Goal: Information Seeking & Learning: Learn about a topic

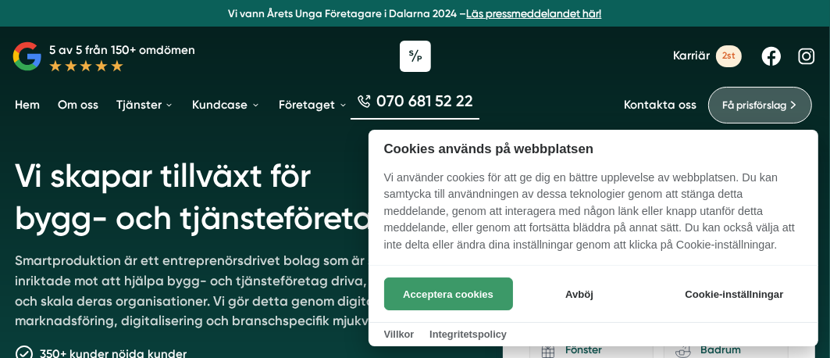
click at [437, 289] on button "Acceptera cookies" at bounding box center [448, 293] width 129 height 33
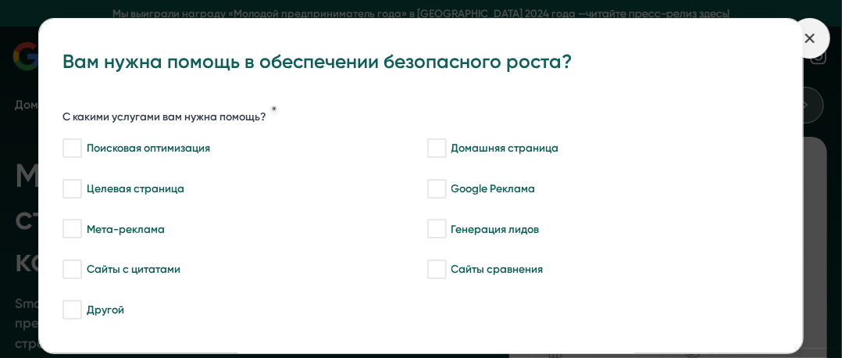
click at [811, 34] on icon at bounding box center [809, 38] width 17 height 17
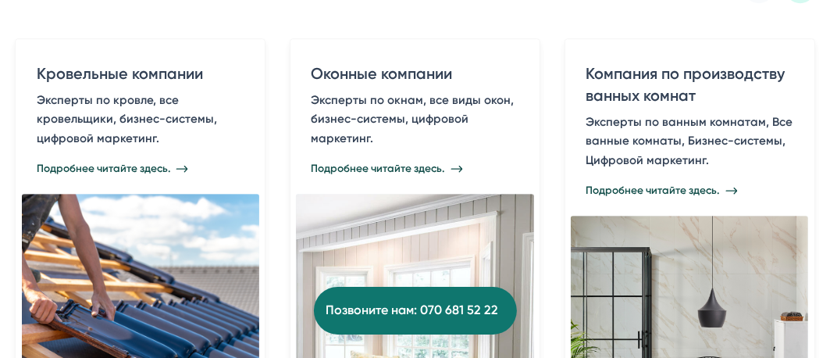
scroll to position [3228, 0]
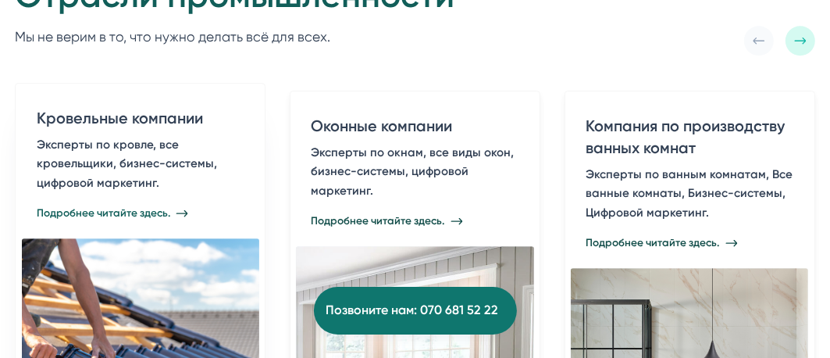
click at [132, 206] on font "Подробнее читайте здесь." at bounding box center [104, 212] width 134 height 12
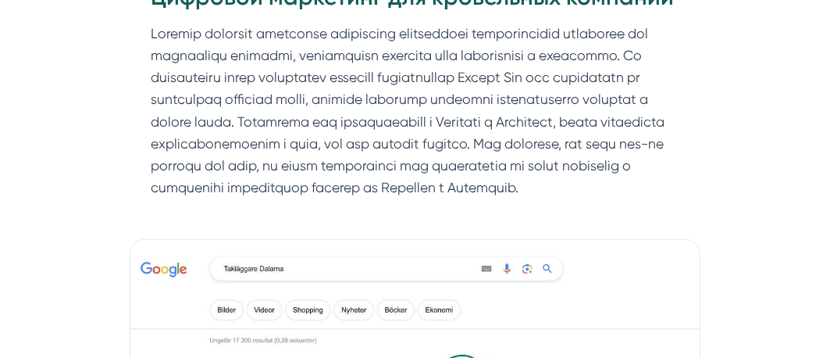
scroll to position [885, 0]
